Goal: Find specific page/section

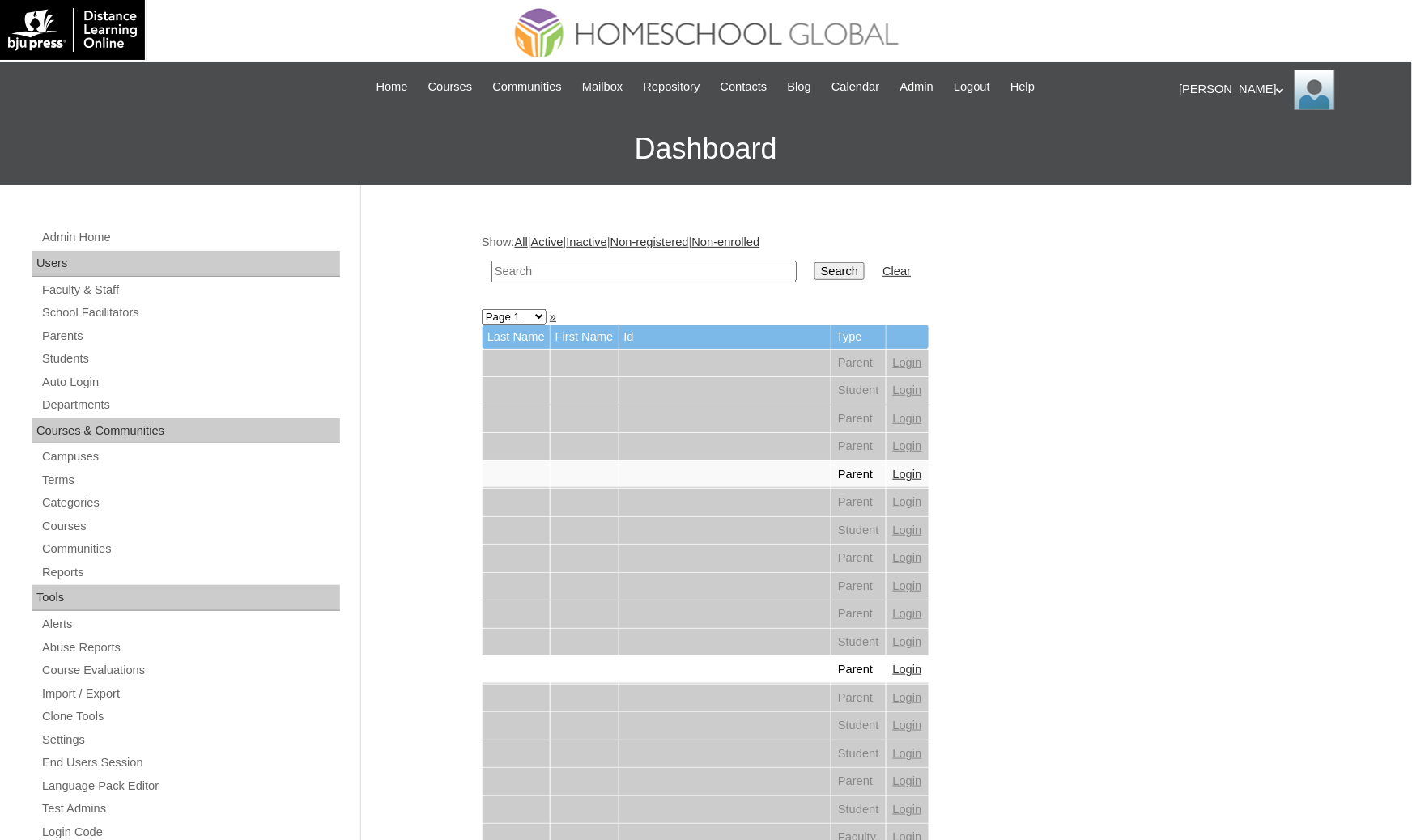
click at [508, 265] on input "text" at bounding box center [644, 272] width 306 height 22
type input "faura"
click at [814, 263] on input "Search" at bounding box center [839, 271] width 50 height 17
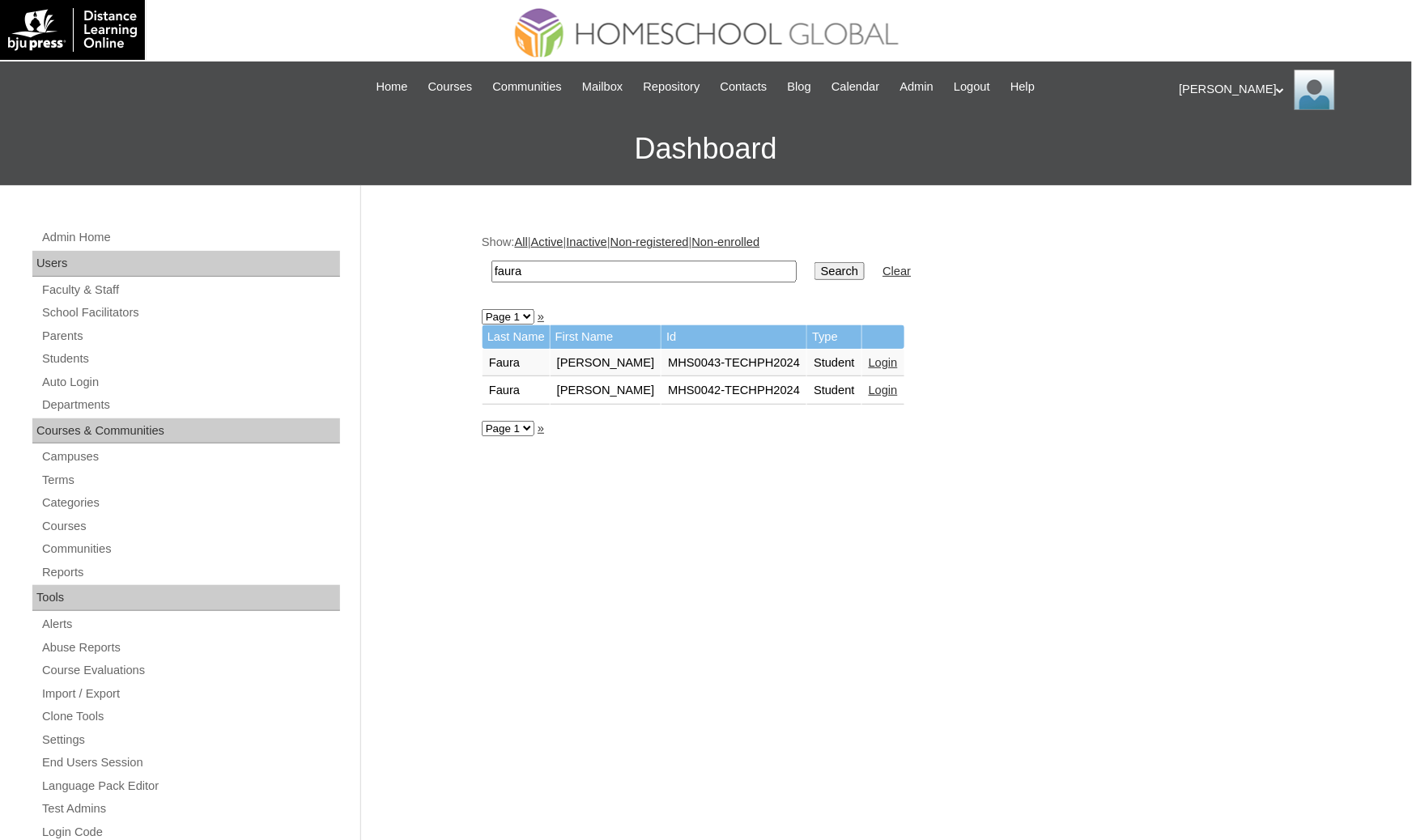
click at [882, 357] on link "Login" at bounding box center [883, 362] width 29 height 13
